Goal: Task Accomplishment & Management: Manage account settings

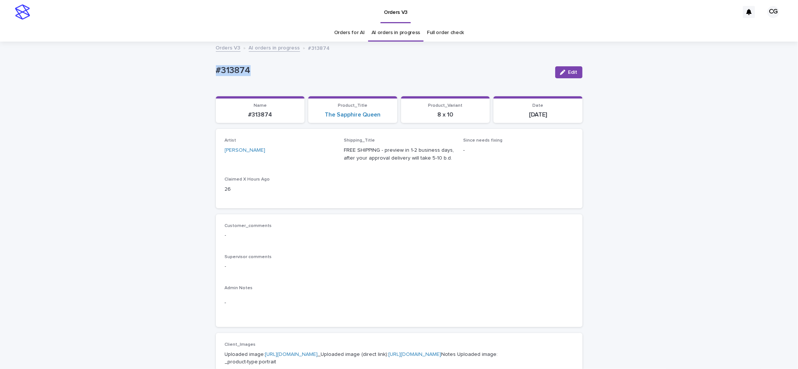
drag, startPoint x: 568, startPoint y: 70, endPoint x: 575, endPoint y: 61, distance: 11.2
click at [568, 69] on button "Edit" at bounding box center [568, 72] width 27 height 12
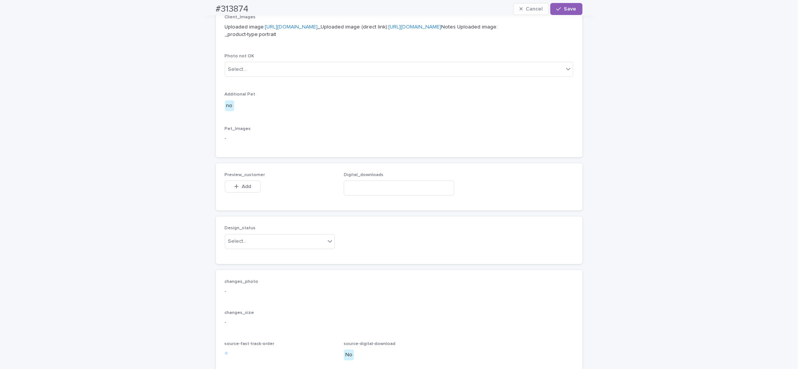
scroll to position [437, 0]
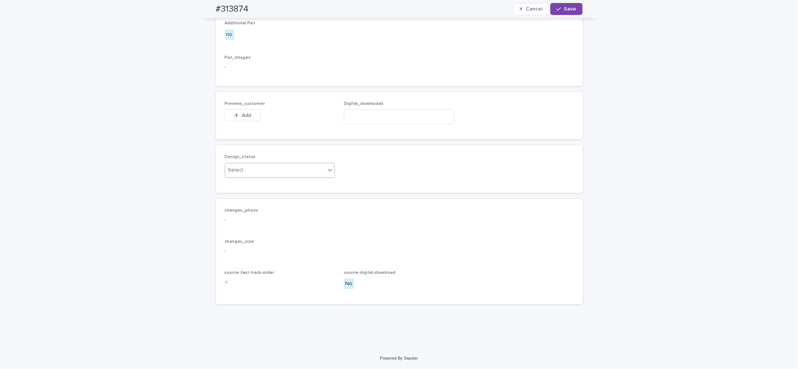
drag, startPoint x: 253, startPoint y: 169, endPoint x: 250, endPoint y: 177, distance: 7.6
click at [252, 170] on div "Select..." at bounding box center [275, 170] width 100 height 12
click at [247, 185] on div "Uploaded" at bounding box center [276, 184] width 110 height 13
click at [241, 111] on button "Add" at bounding box center [243, 115] width 36 height 12
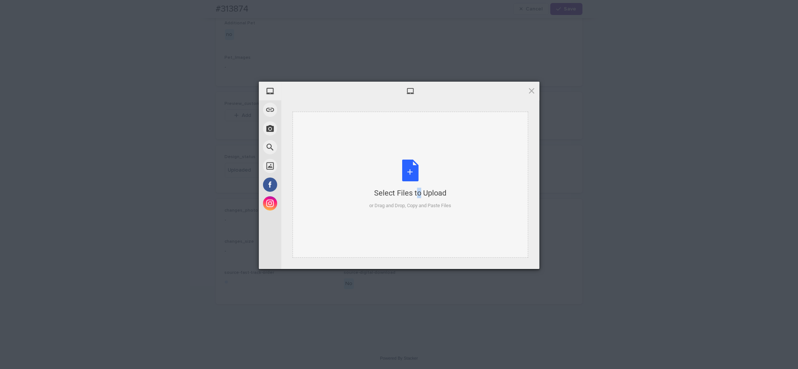
click at [403, 167] on div "Select Files to Upload or Drag and Drop, Copy and Paste Files" at bounding box center [410, 184] width 82 height 50
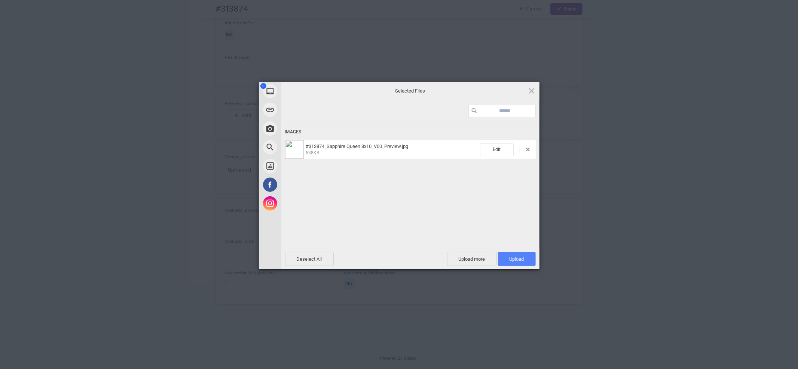
drag, startPoint x: 506, startPoint y: 258, endPoint x: 506, endPoint y: 252, distance: 6.0
click at [506, 257] on span "Upload 1" at bounding box center [517, 258] width 38 height 14
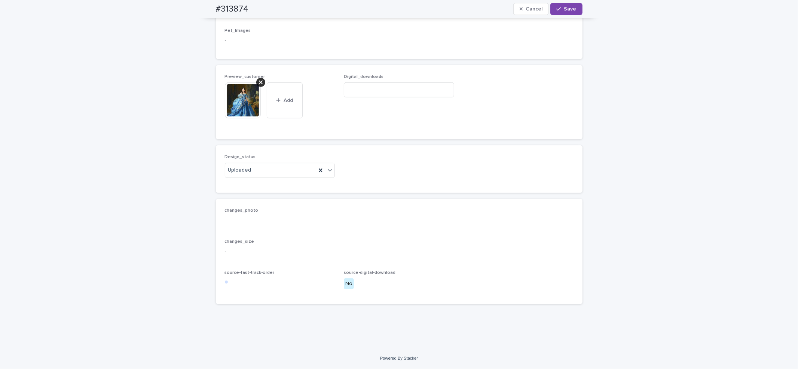
click at [569, 8] on span "Save" at bounding box center [570, 8] width 12 height 5
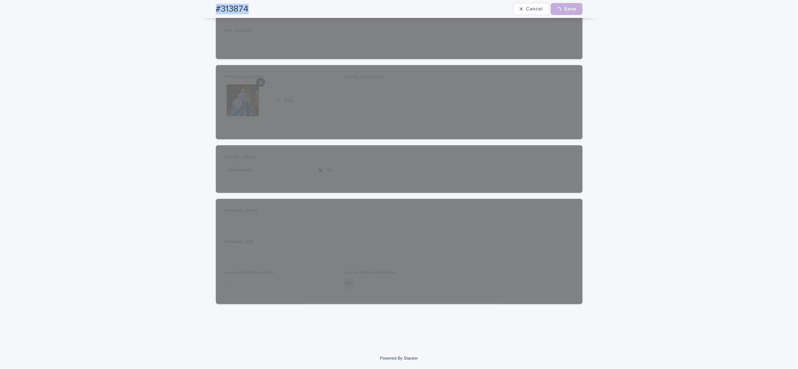
drag, startPoint x: 208, startPoint y: 8, endPoint x: 250, endPoint y: 0, distance: 43.0
click at [256, 5] on div "#313874 Cancel Loading... Save" at bounding box center [399, 9] width 403 height 18
copy h2 "#313874"
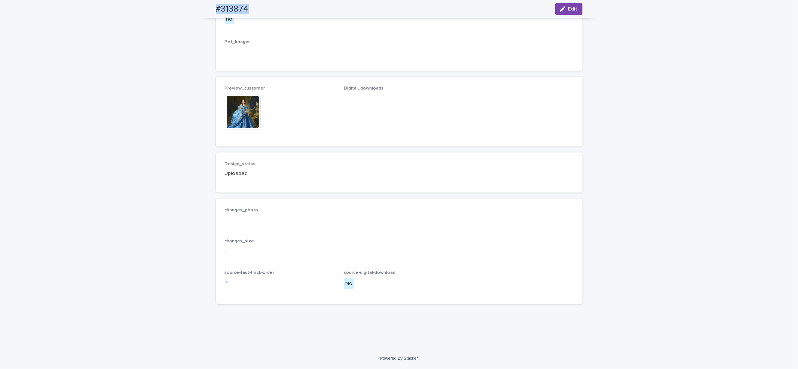
copy h2 "#313874"
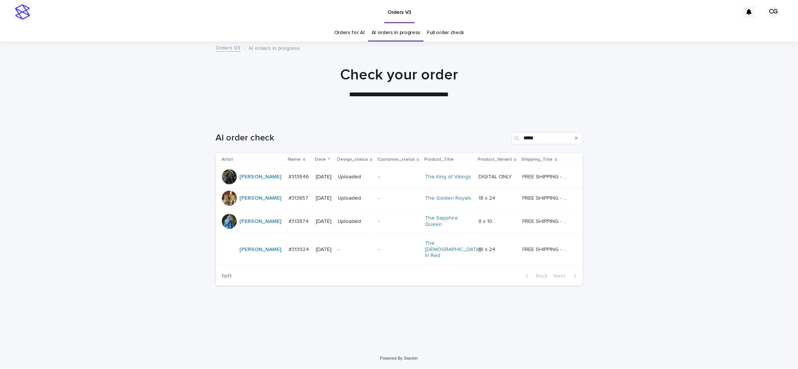
click at [364, 246] on p "-" at bounding box center [355, 249] width 34 height 6
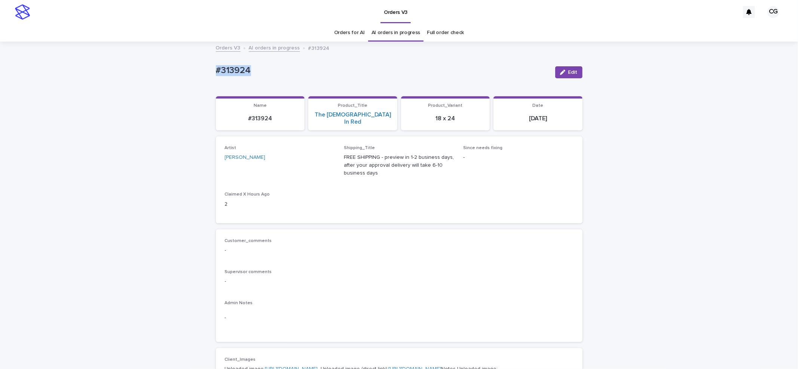
drag, startPoint x: 199, startPoint y: 70, endPoint x: 270, endPoint y: 10, distance: 92.2
copy p "#313924"
drag, startPoint x: 323, startPoint y: 115, endPoint x: 377, endPoint y: 119, distance: 54.4
click at [379, 120] on section "Product_Title The [DEMOGRAPHIC_DATA] In Red" at bounding box center [352, 113] width 89 height 34
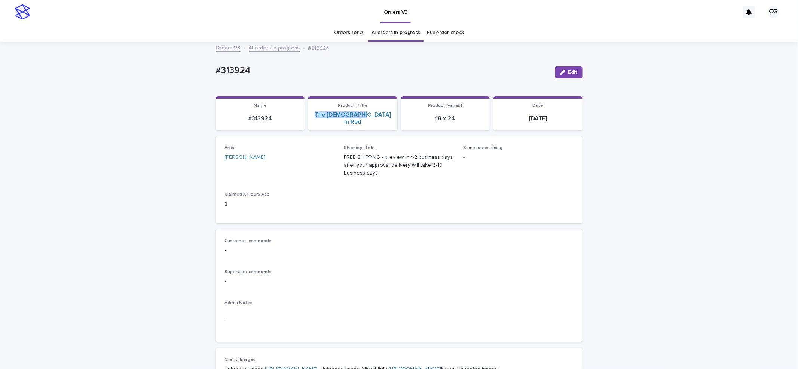
copy link "The [DEMOGRAPHIC_DATA] In Red"
drag, startPoint x: 210, startPoint y: 67, endPoint x: 253, endPoint y: 54, distance: 45.5
copy p "#313924"
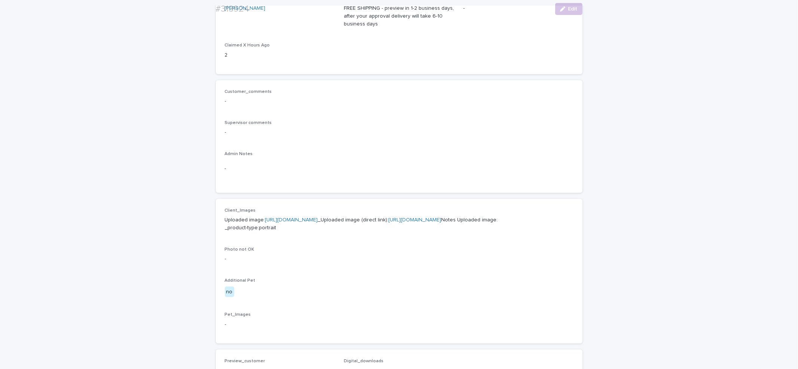
scroll to position [150, 0]
click at [389, 221] on link "[URL][DOMAIN_NAME]" at bounding box center [415, 218] width 53 height 5
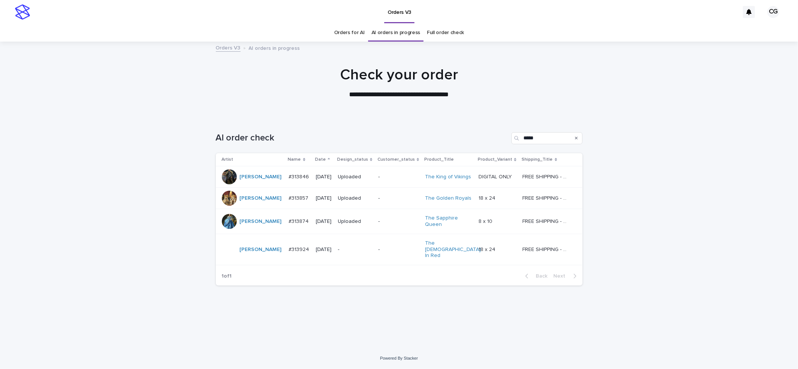
click at [358, 32] on link "Orders for AI" at bounding box center [349, 33] width 31 height 18
